Goal: Information Seeking & Learning: Learn about a topic

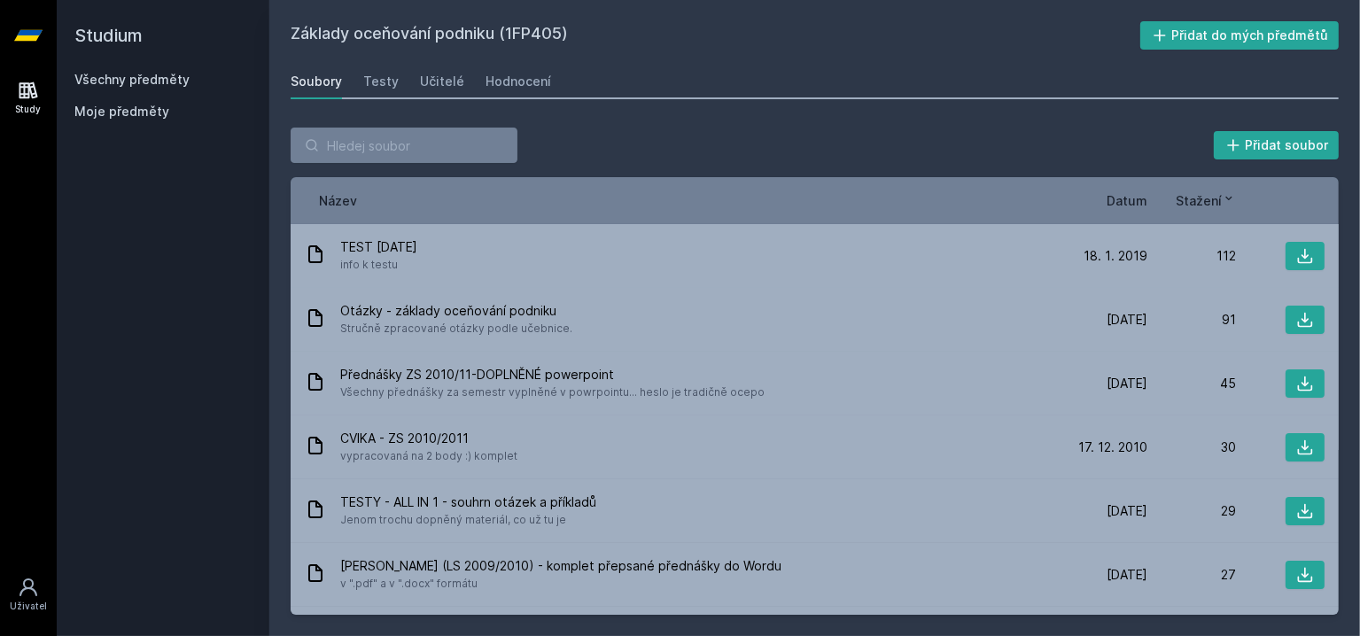
scroll to position [60, 0]
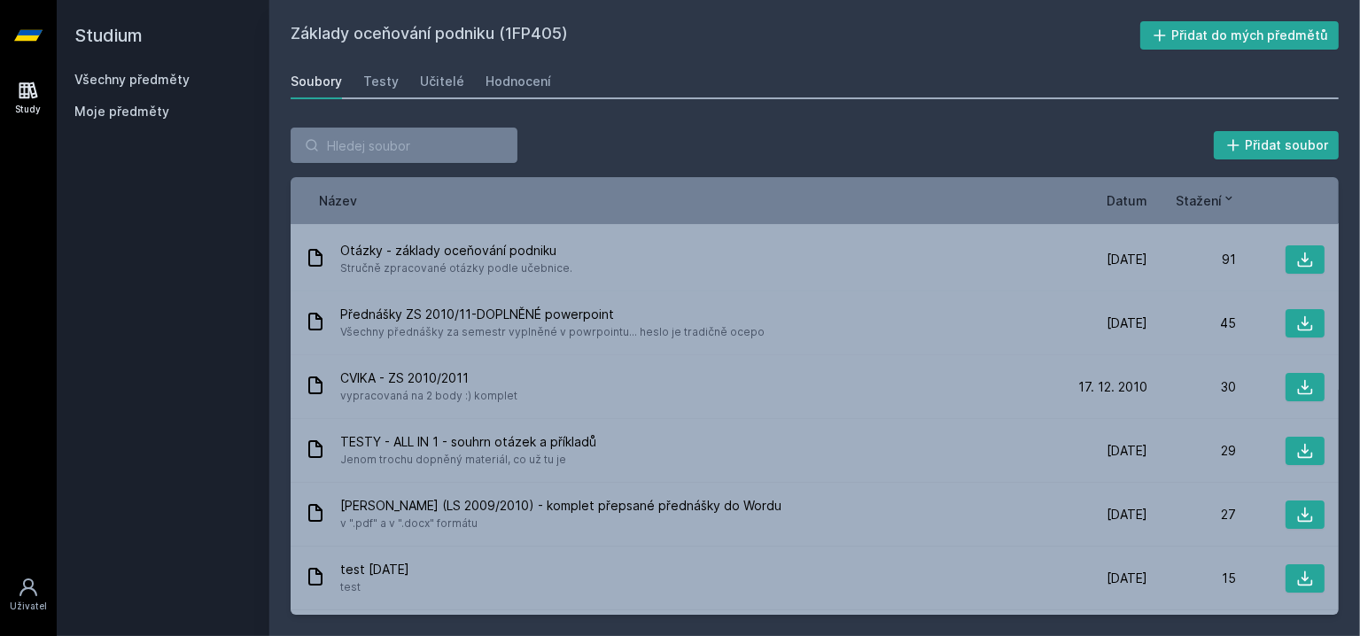
click at [35, 31] on icon at bounding box center [28, 35] width 28 height 11
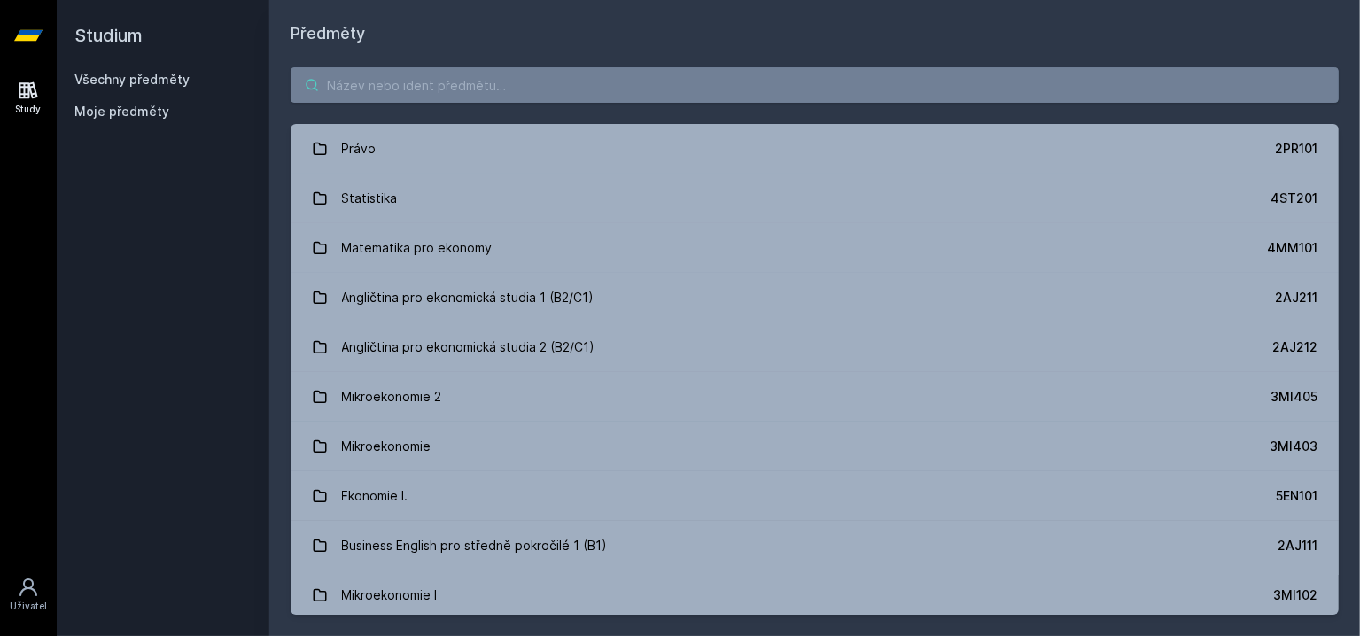
click at [446, 82] on input "search" at bounding box center [815, 84] width 1048 height 35
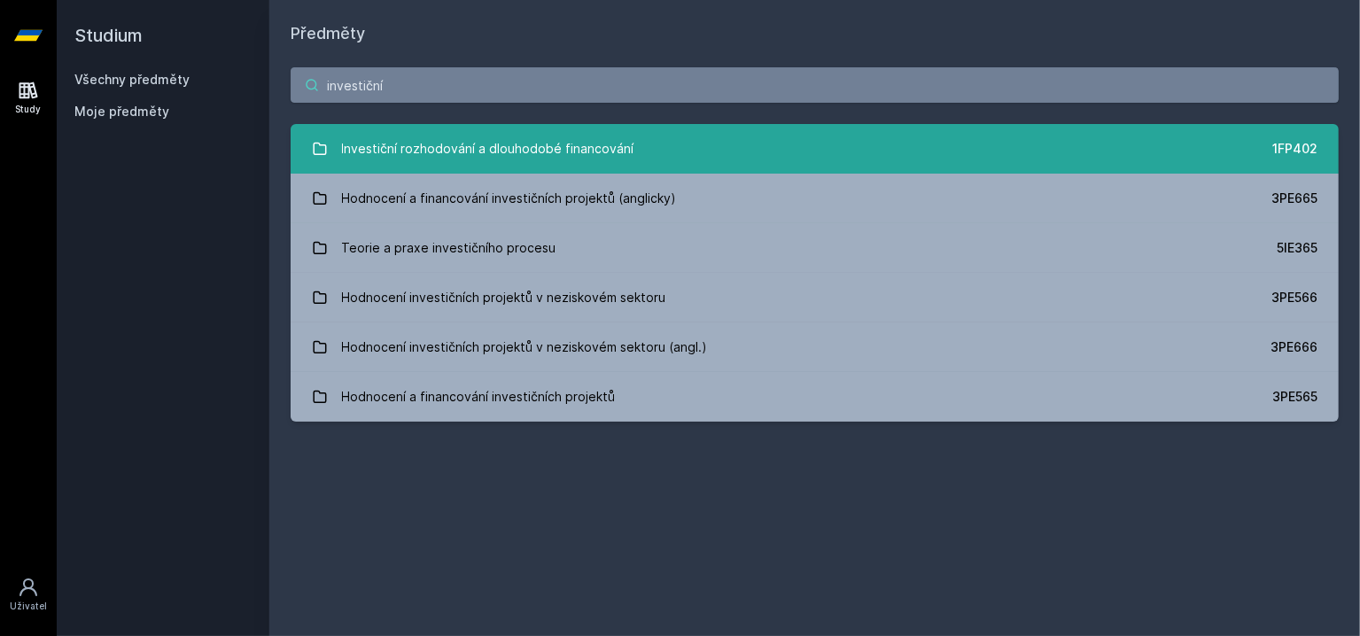
type input "investiční"
click at [480, 144] on div "Investiční rozhodování a dlouhodobé financování" at bounding box center [488, 148] width 292 height 35
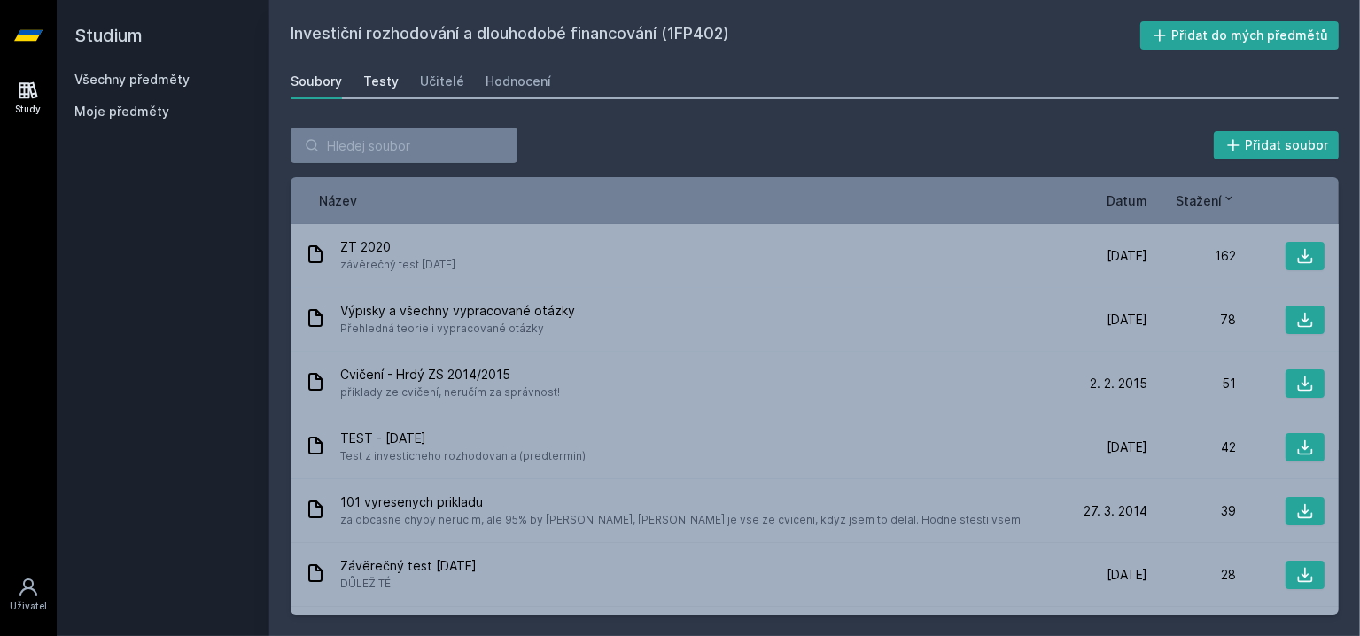
click at [371, 84] on div "Testy" at bounding box center [380, 82] width 35 height 18
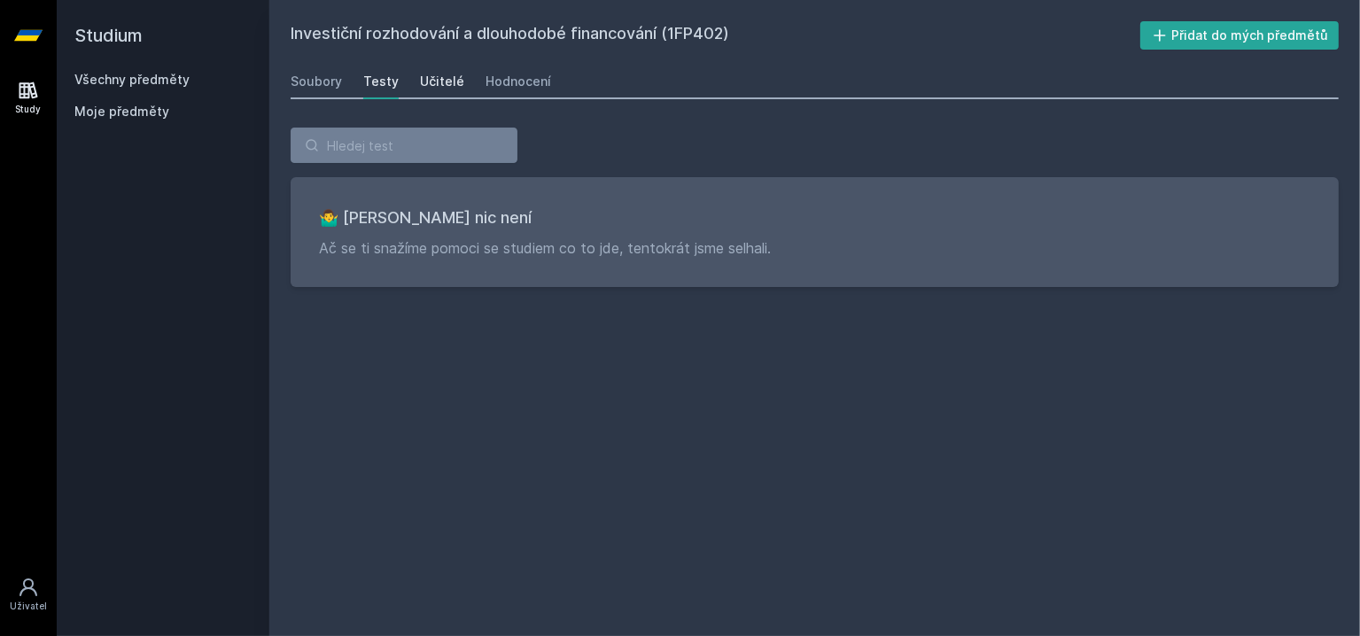
click at [439, 82] on div "Učitelé" at bounding box center [442, 82] width 44 height 18
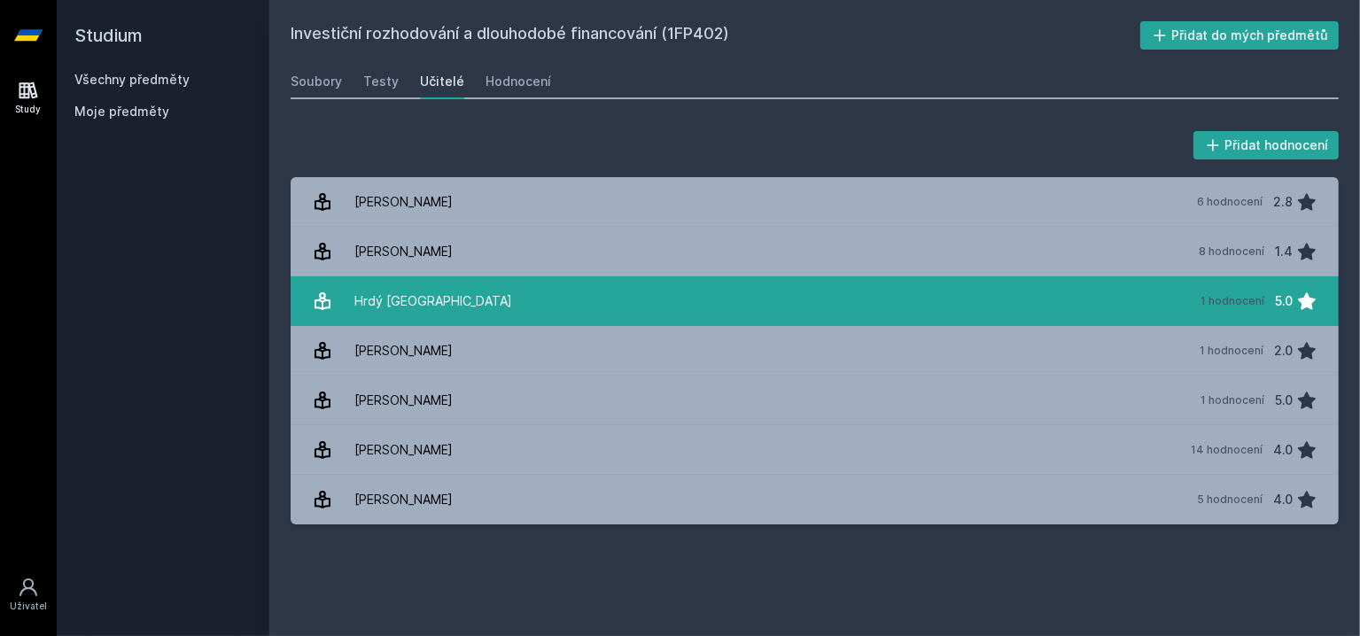
click at [443, 306] on link "Hrdý [GEOGRAPHIC_DATA] 1 hodnocení 5.0" at bounding box center [815, 301] width 1048 height 50
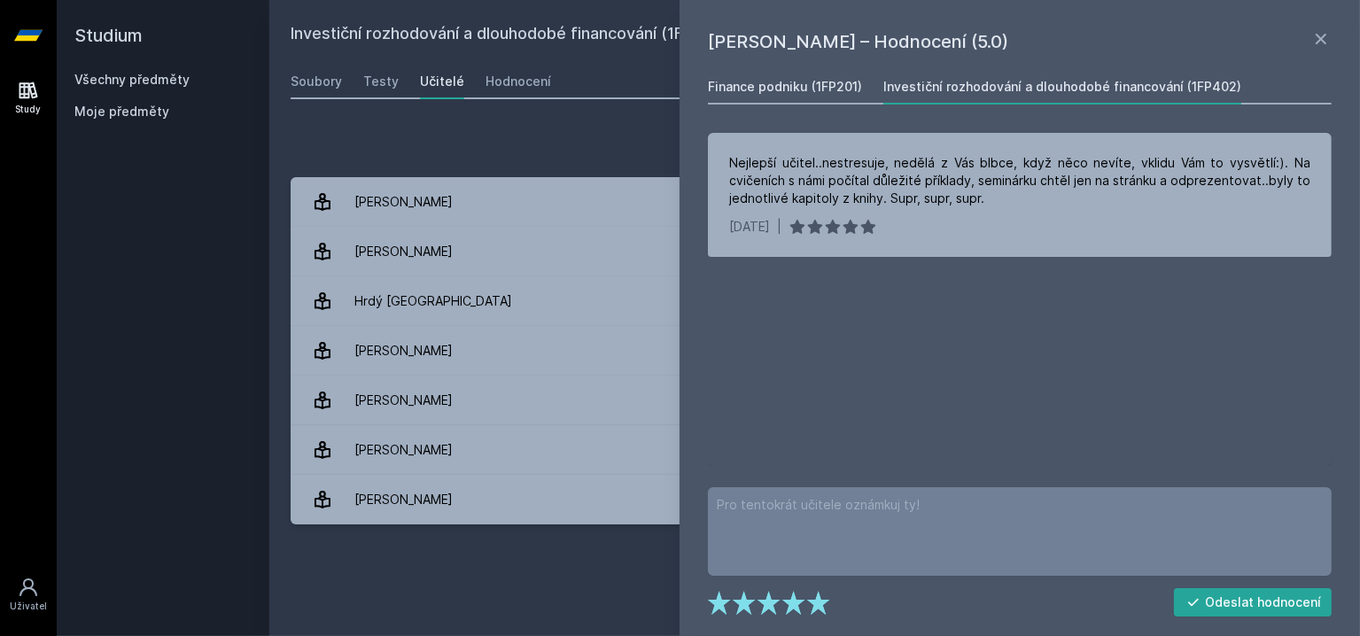
click at [789, 84] on div "Finance podniku (1FP201)" at bounding box center [785, 87] width 154 height 18
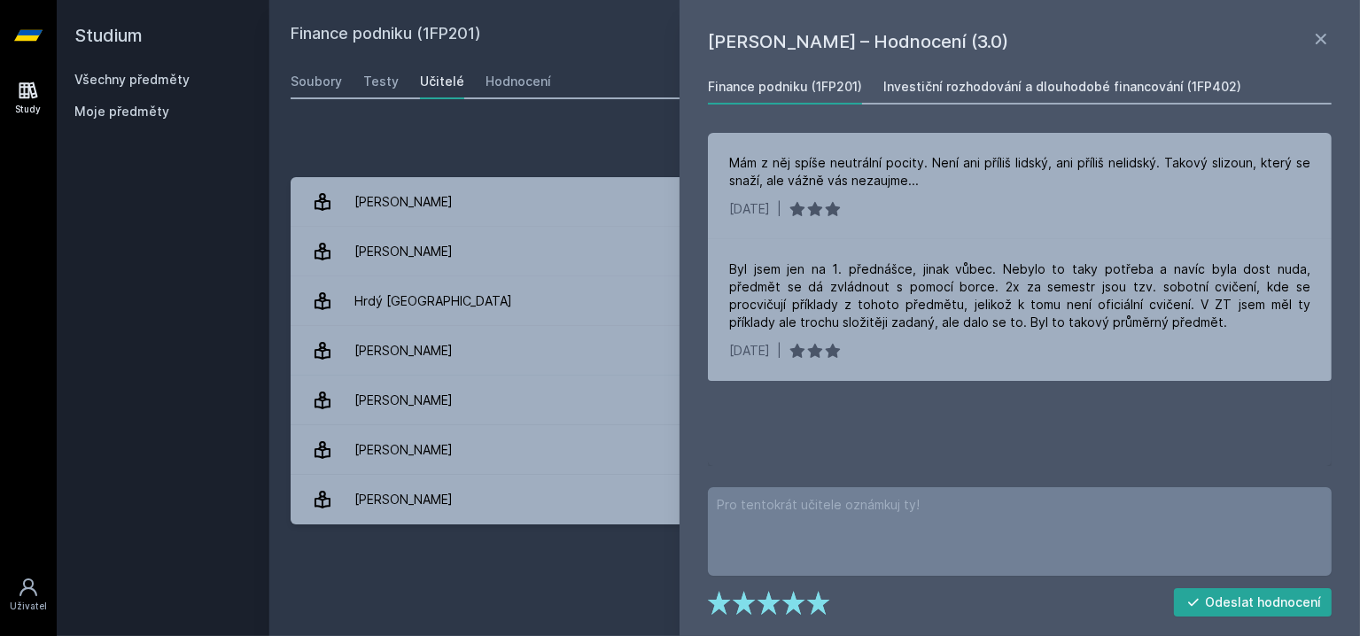
click at [969, 75] on link "Investiční rozhodování a dlouhodobé financování (1FP402)" at bounding box center [1062, 86] width 358 height 35
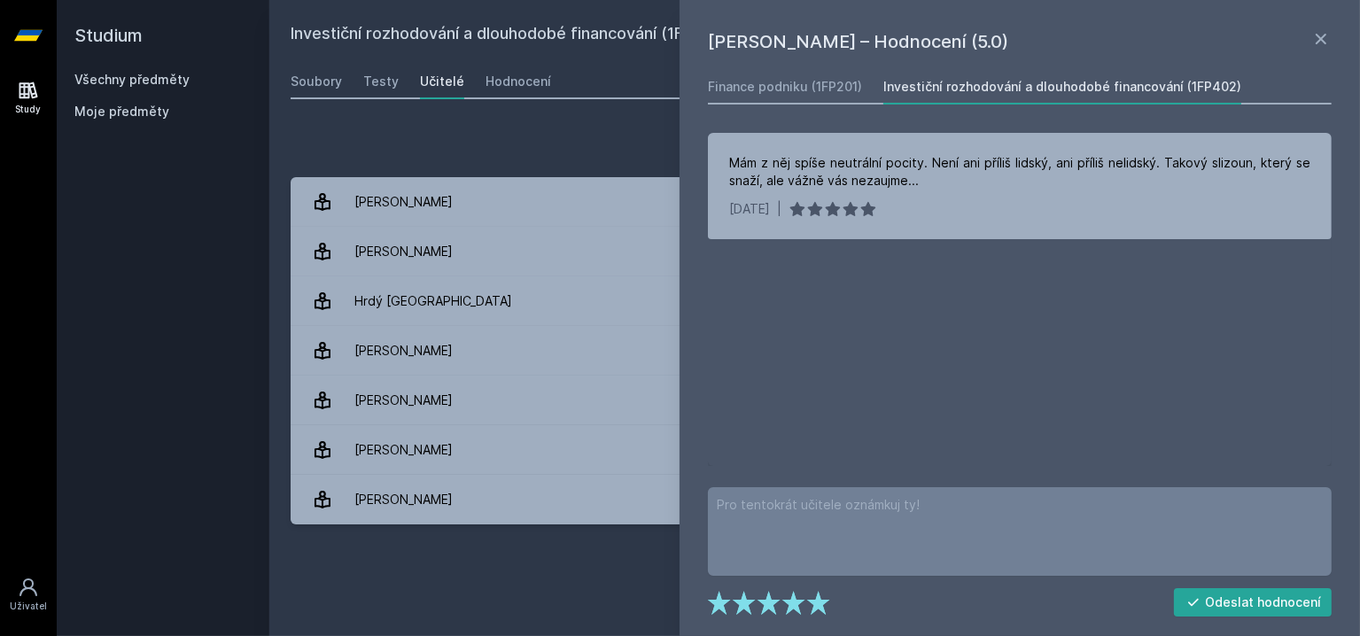
click at [410, 593] on div "Investiční rozhodování a dlouhodobé financování (1FP402) Přidat do mých předmět…" at bounding box center [815, 318] width 1048 height 594
click at [1340, 39] on div "[PERSON_NAME] – Hodnocení (5.0) Finance podniku (1FP201) Investiční rozhodování…" at bounding box center [1020, 318] width 680 height 636
click at [1339, 35] on div "[PERSON_NAME] – Hodnocení (5.0) Finance podniku (1FP201) Investiční rozhodování…" at bounding box center [1020, 318] width 680 height 636
click at [1330, 35] on icon at bounding box center [1320, 38] width 21 height 21
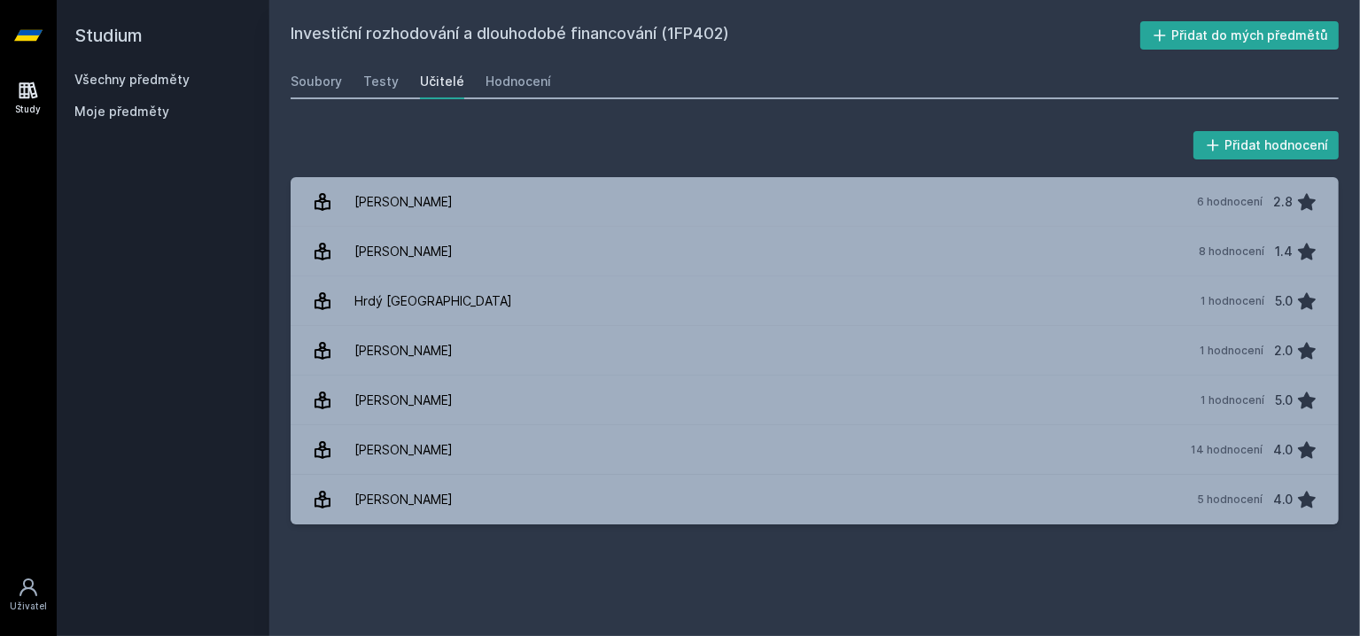
click at [29, 30] on icon at bounding box center [28, 35] width 28 height 11
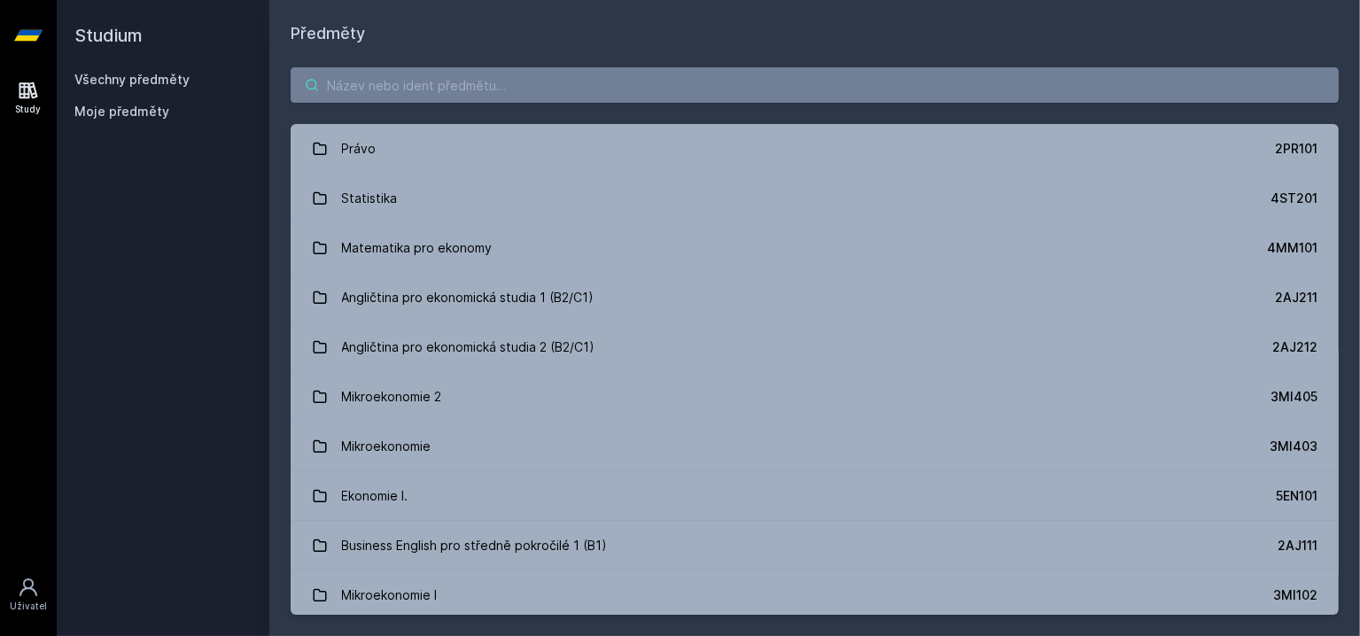
click at [368, 88] on input "search" at bounding box center [815, 84] width 1048 height 35
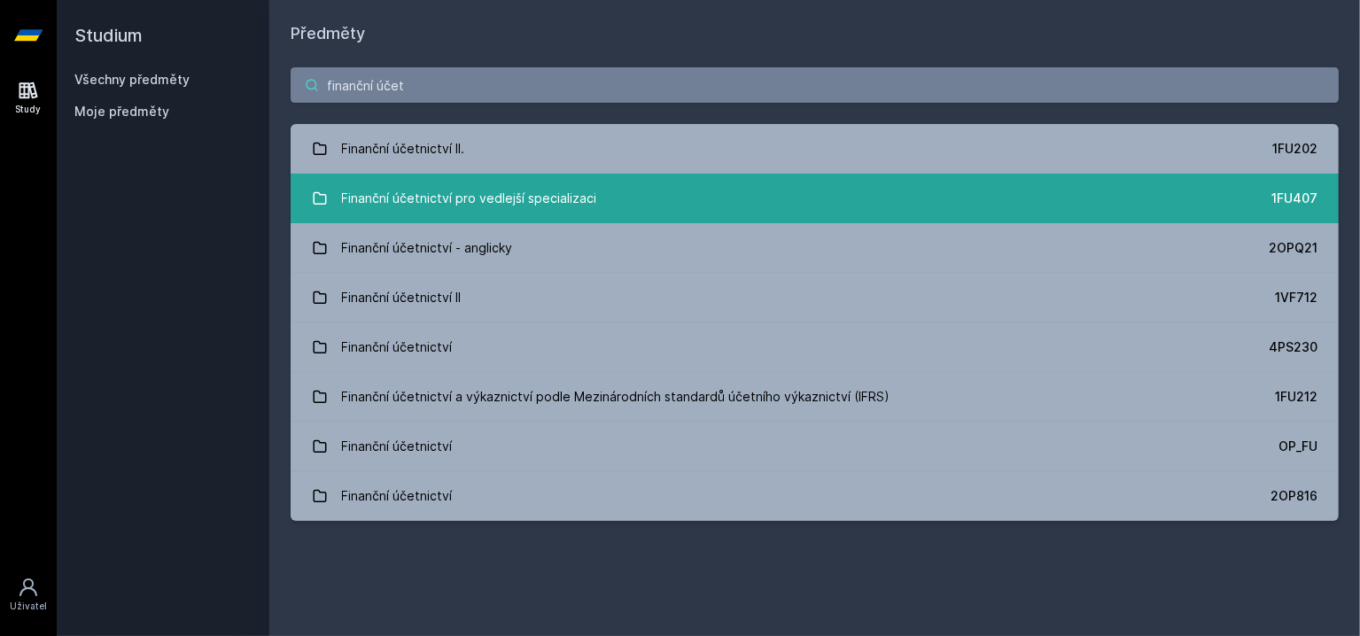
type input "finanční účet"
click at [447, 214] on div "Finanční účetnictví pro vedlejší specializaci" at bounding box center [469, 198] width 255 height 35
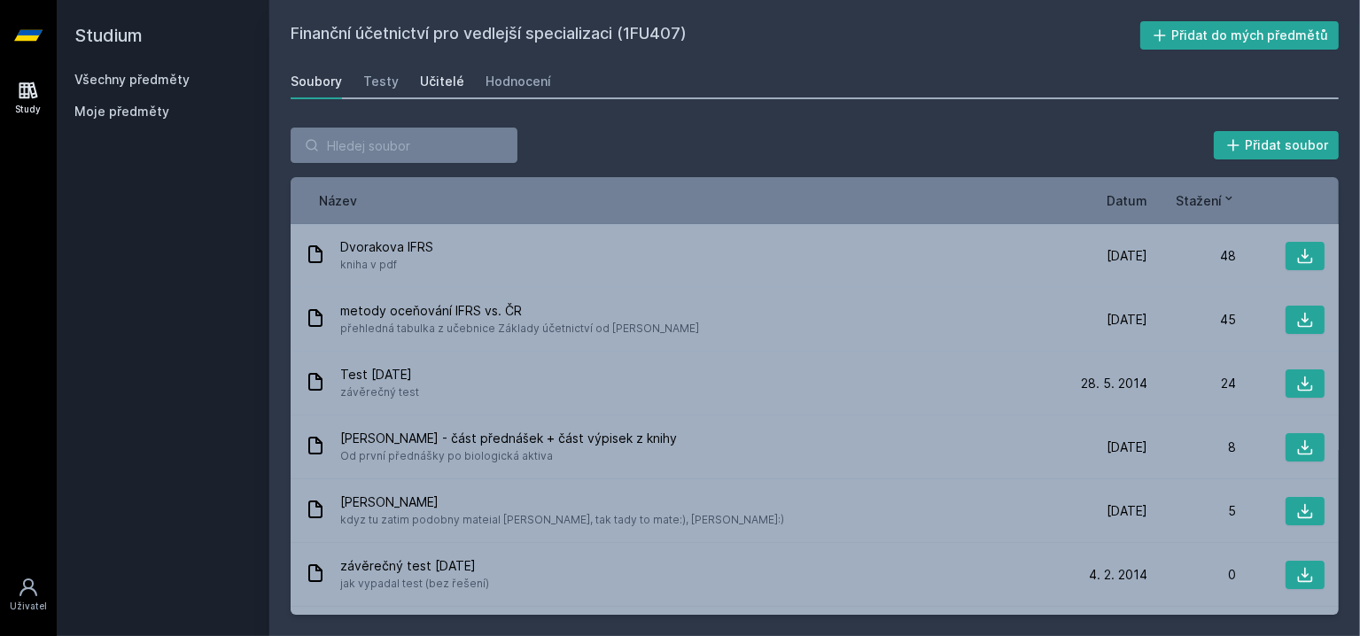
drag, startPoint x: 458, startPoint y: 79, endPoint x: 433, endPoint y: 79, distance: 24.8
click at [433, 79] on div "Soubory Testy Učitelé Hodnocení" at bounding box center [815, 81] width 1048 height 35
click at [433, 79] on div "Učitelé" at bounding box center [442, 82] width 44 height 18
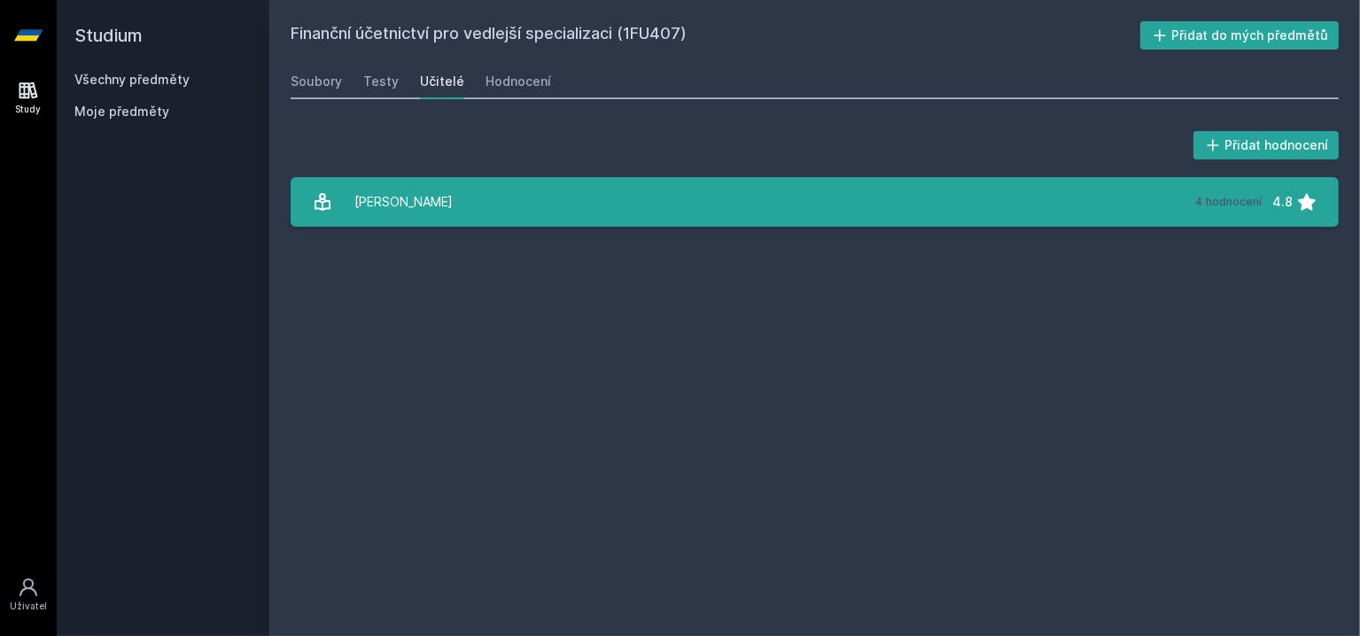
click at [522, 197] on link "[PERSON_NAME] 4 hodnocení 4.8" at bounding box center [815, 202] width 1048 height 50
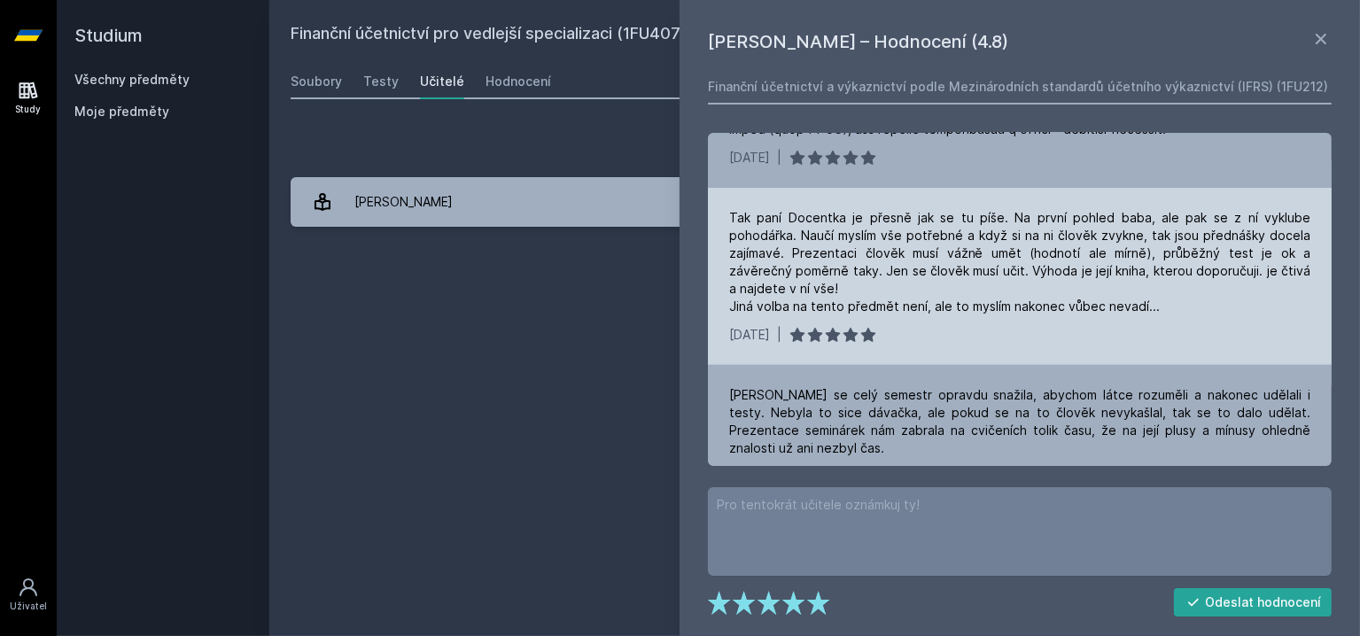
scroll to position [427, 0]
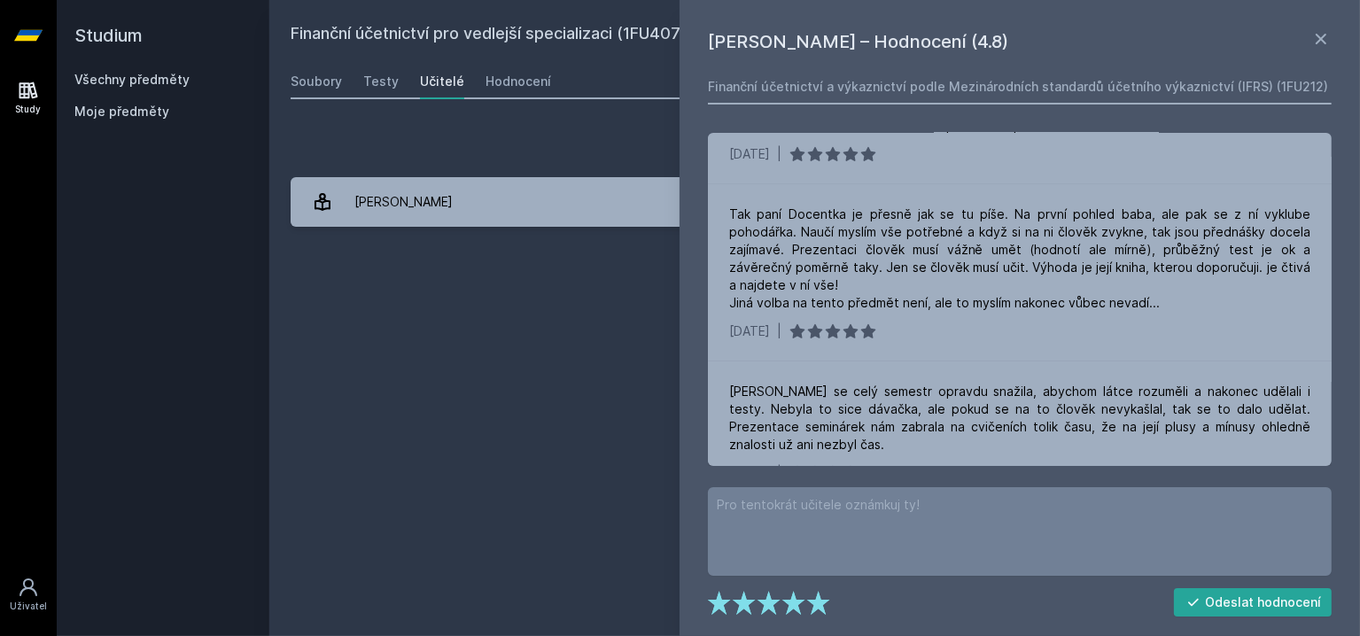
click at [514, 270] on div "Finanční účetnictví pro vedlejší specializaci (1FU407) Přidat do mých předmětů …" at bounding box center [815, 318] width 1048 height 594
click at [1326, 39] on icon at bounding box center [1320, 38] width 21 height 21
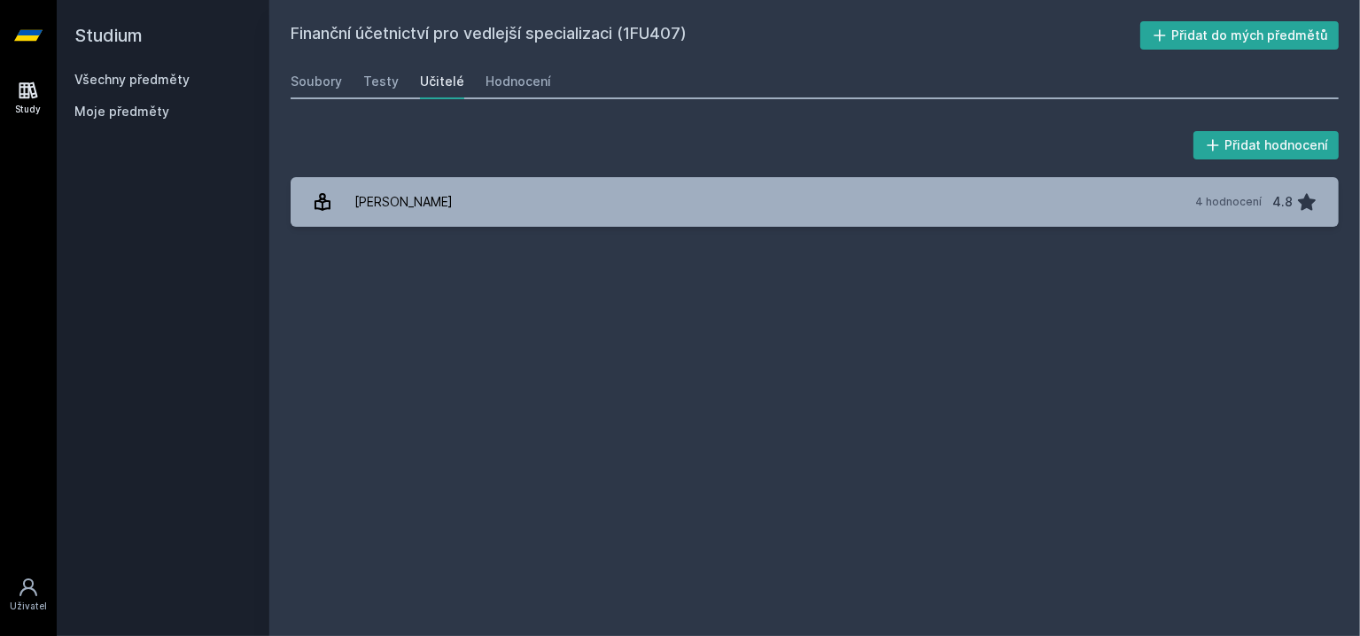
click at [31, 23] on icon at bounding box center [28, 35] width 28 height 71
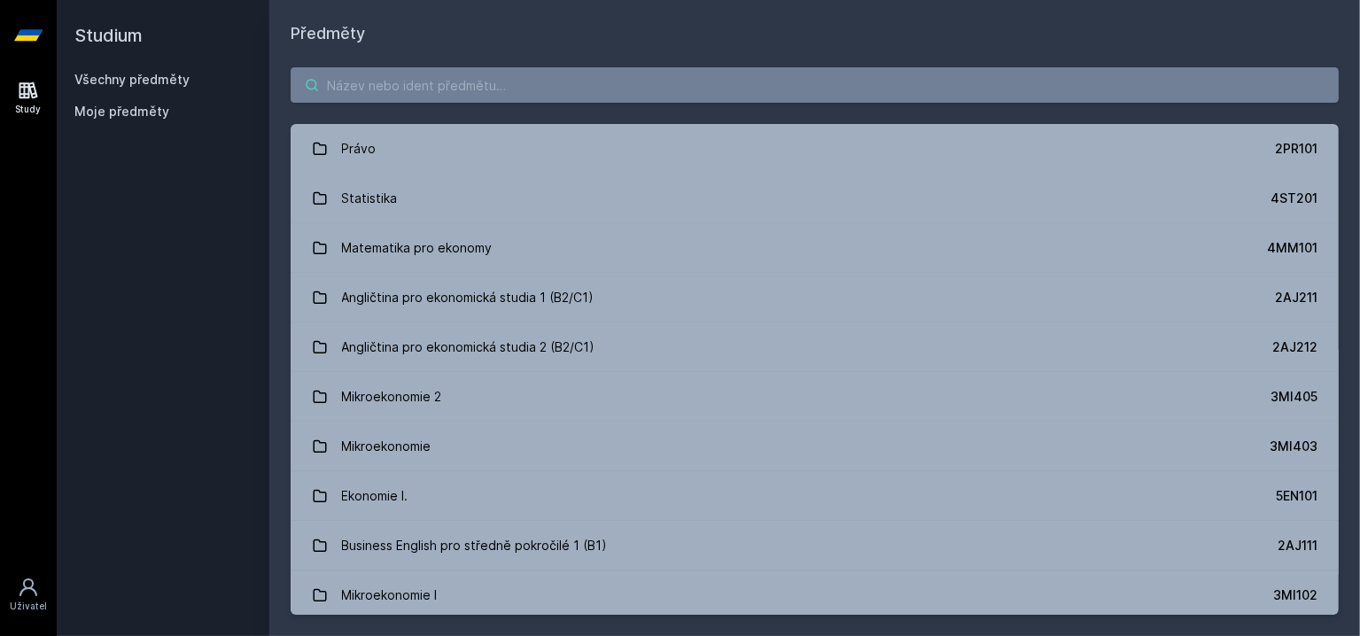
click at [420, 81] on input "search" at bounding box center [815, 84] width 1048 height 35
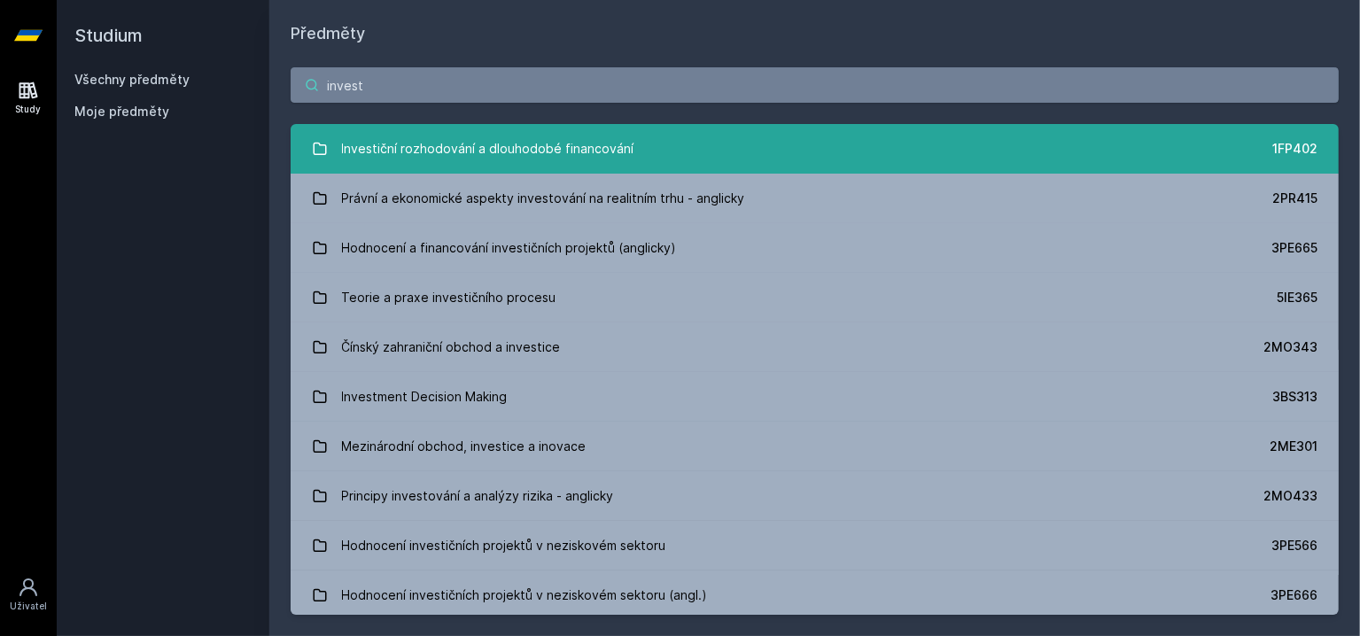
type input "invest"
click at [364, 157] on div "Investiční rozhodování a dlouhodobé financování" at bounding box center [488, 148] width 292 height 35
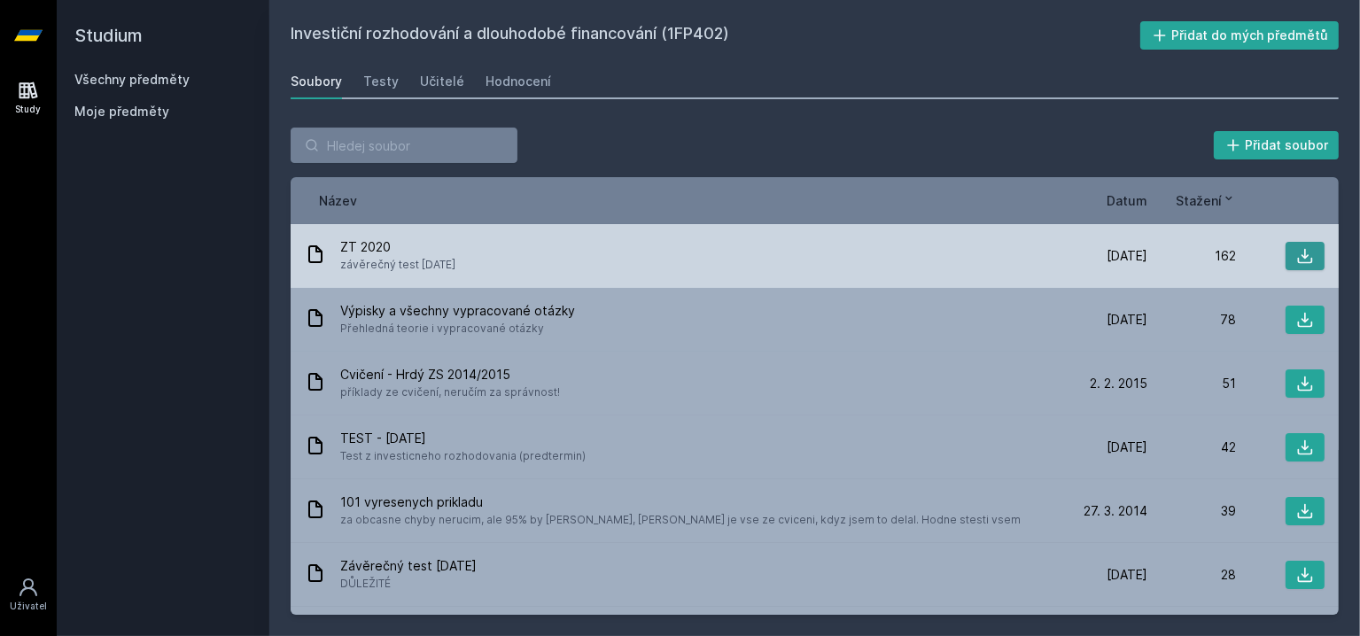
click at [1306, 247] on button at bounding box center [1305, 256] width 39 height 28
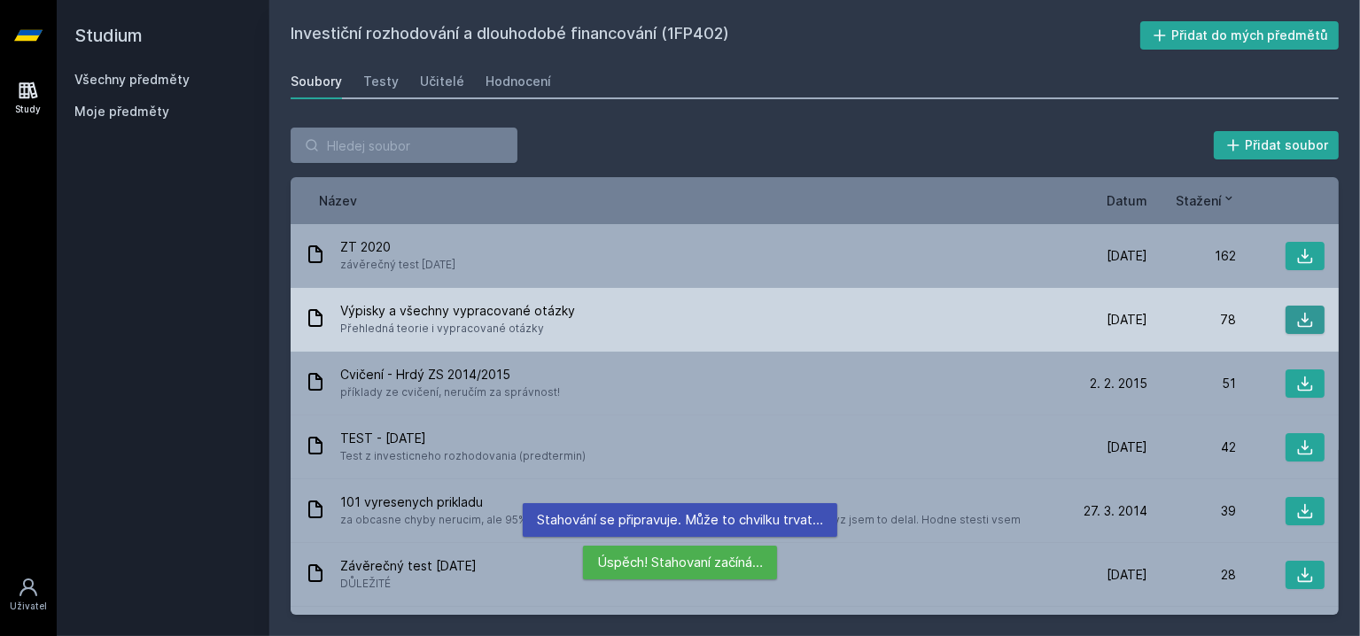
click at [1296, 315] on icon at bounding box center [1305, 320] width 18 height 18
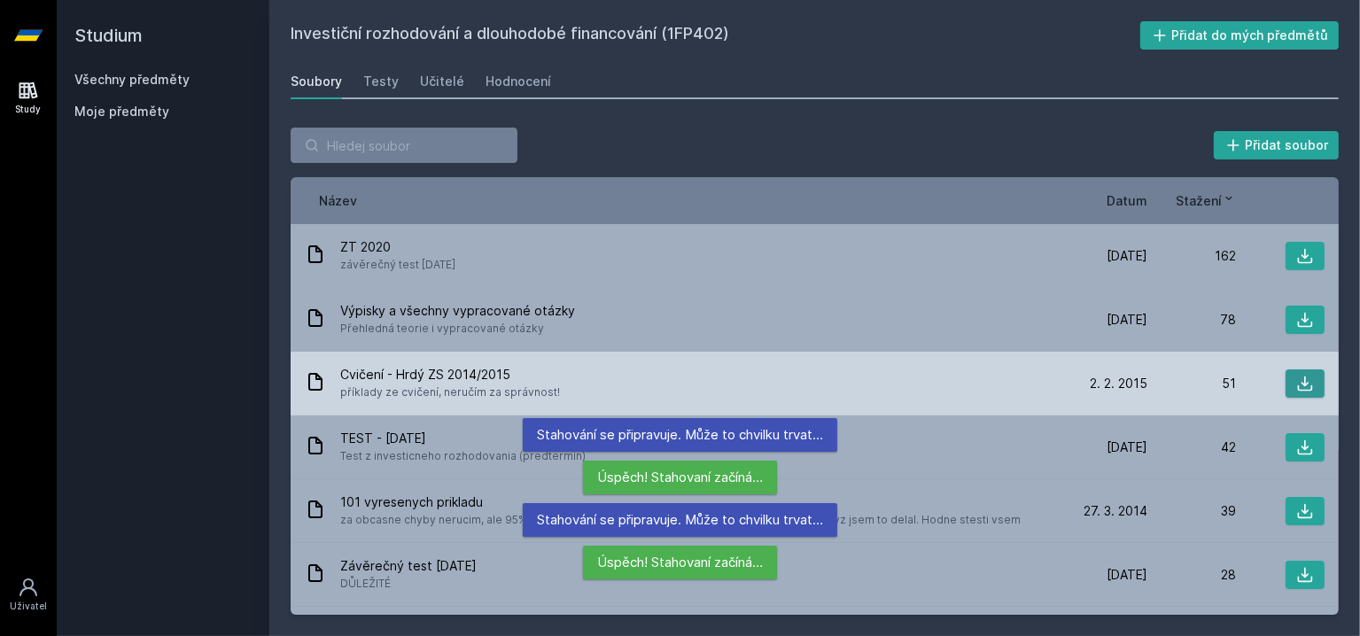
click at [1298, 389] on icon at bounding box center [1305, 384] width 15 height 15
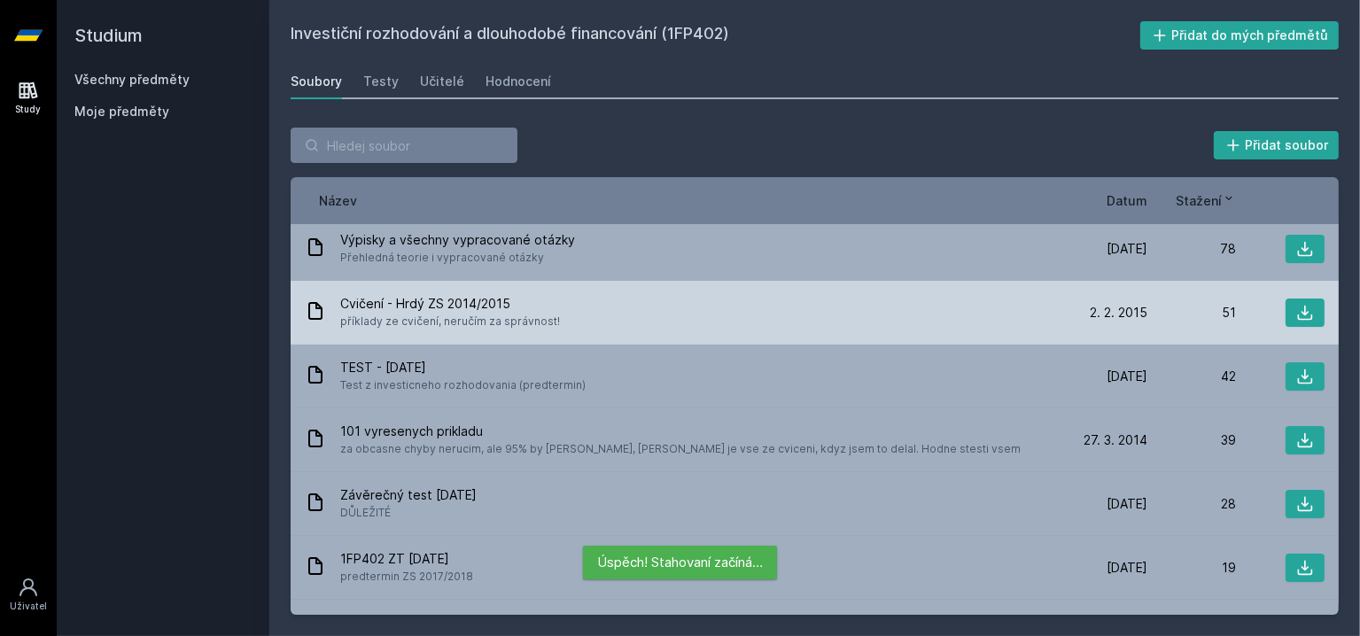
scroll to position [76, 0]
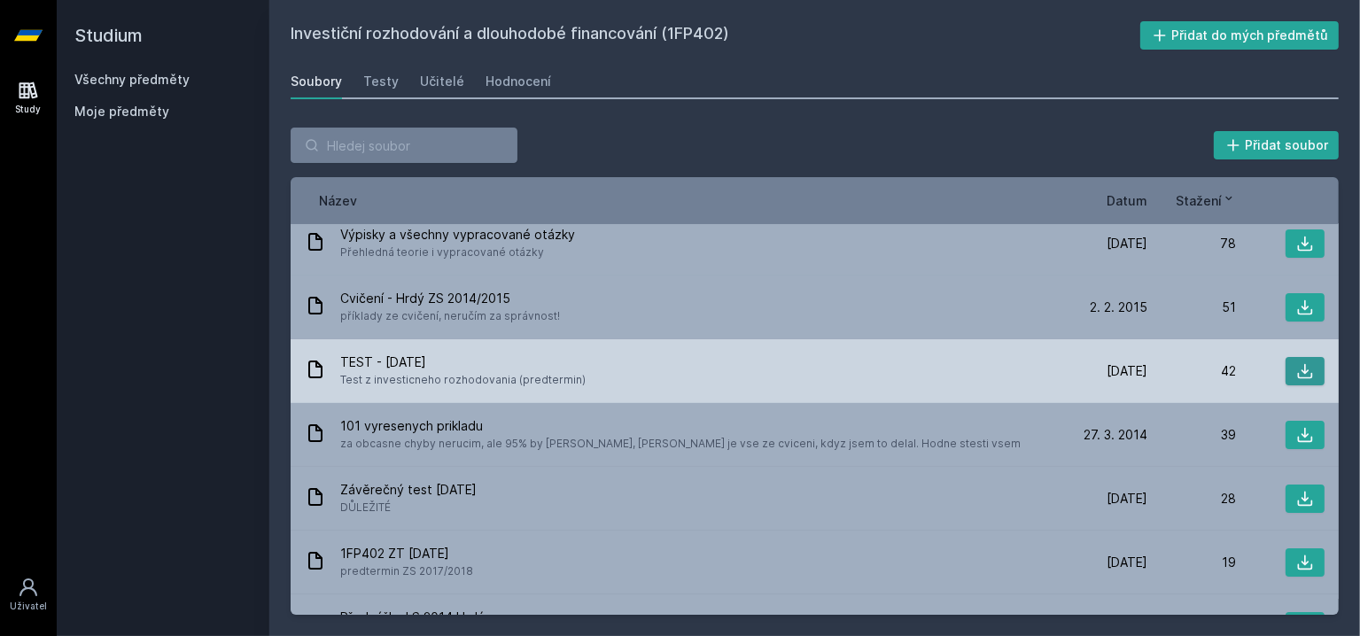
click at [1286, 373] on button at bounding box center [1305, 371] width 39 height 28
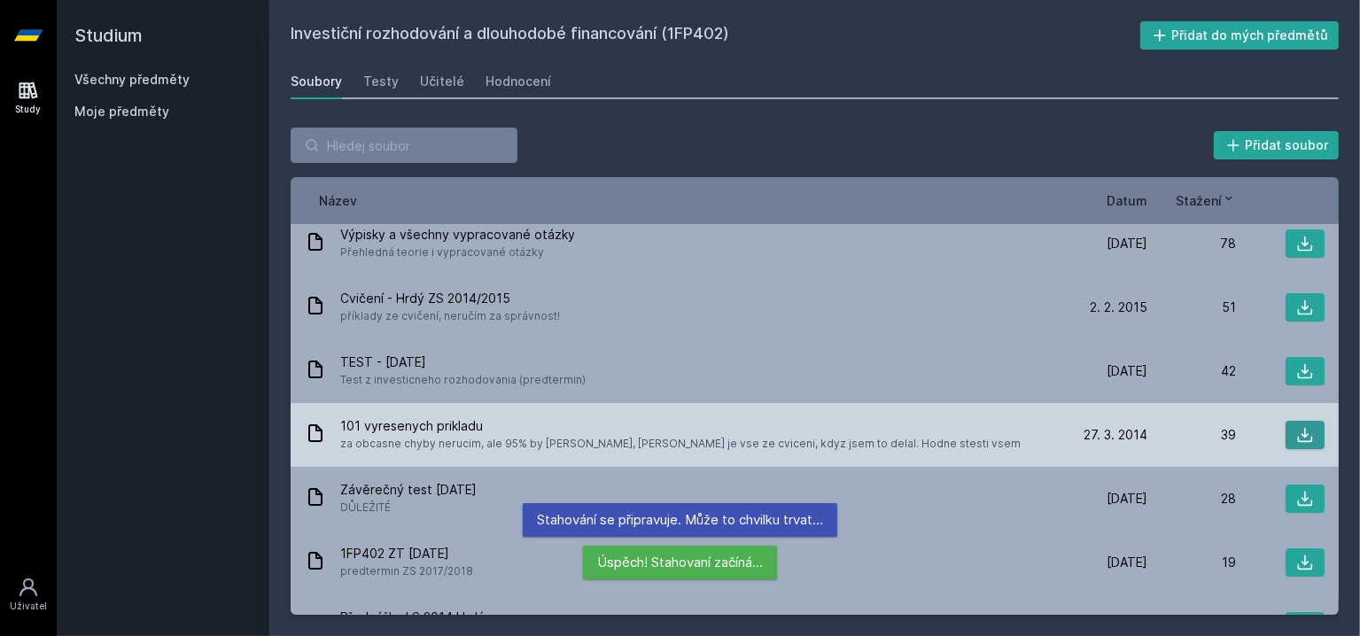
click at [1296, 437] on icon at bounding box center [1305, 435] width 18 height 18
